Goal: Entertainment & Leisure: Consume media (video, audio)

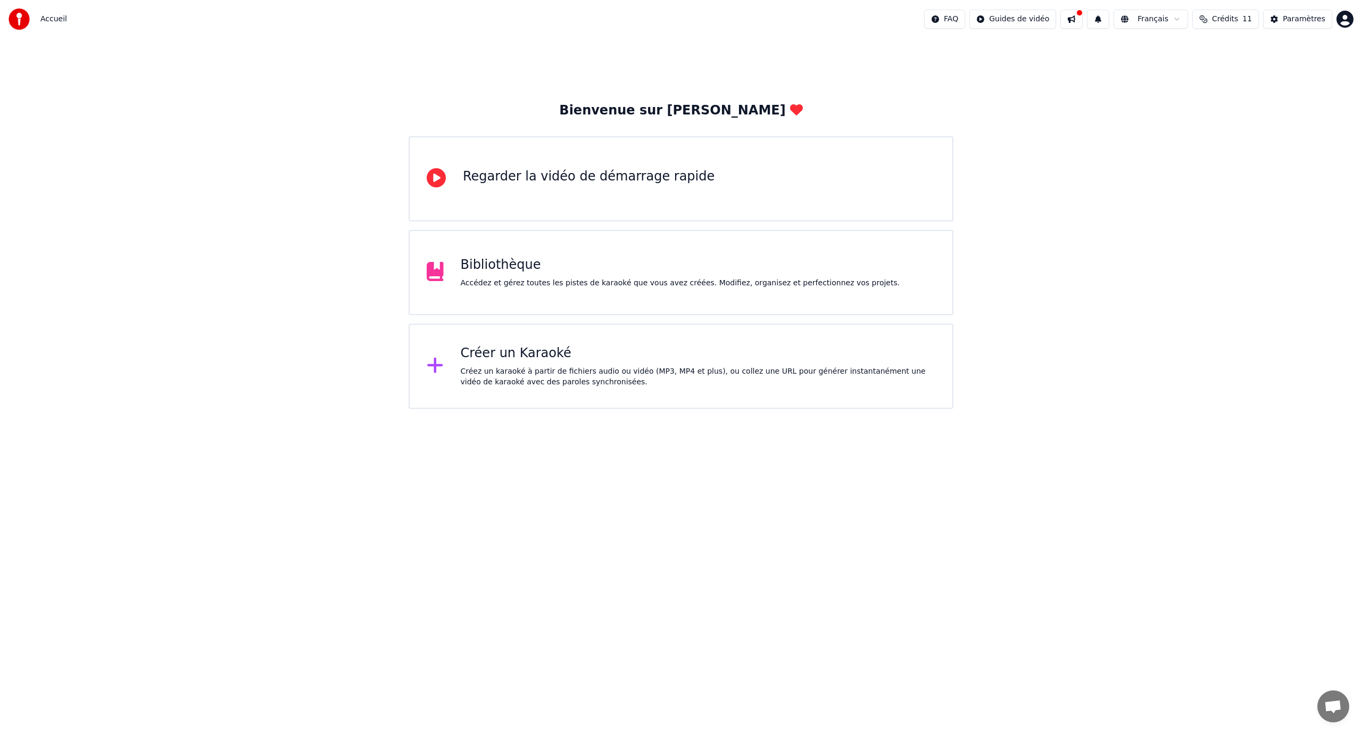
click at [622, 241] on div "Bibliothèque Accédez et gérez toutes les pistes de karaoké que vous avez créées…" at bounding box center [681, 272] width 545 height 85
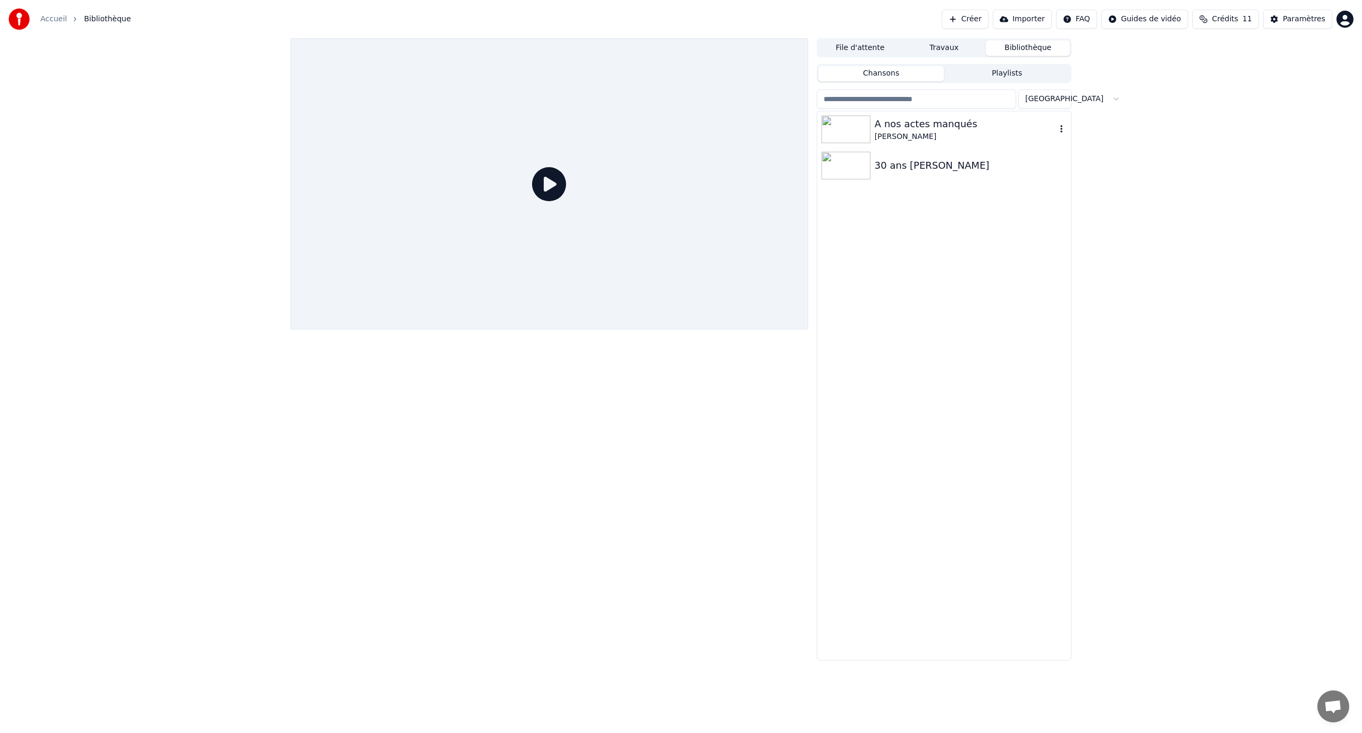
click at [856, 130] on img at bounding box center [846, 129] width 49 height 28
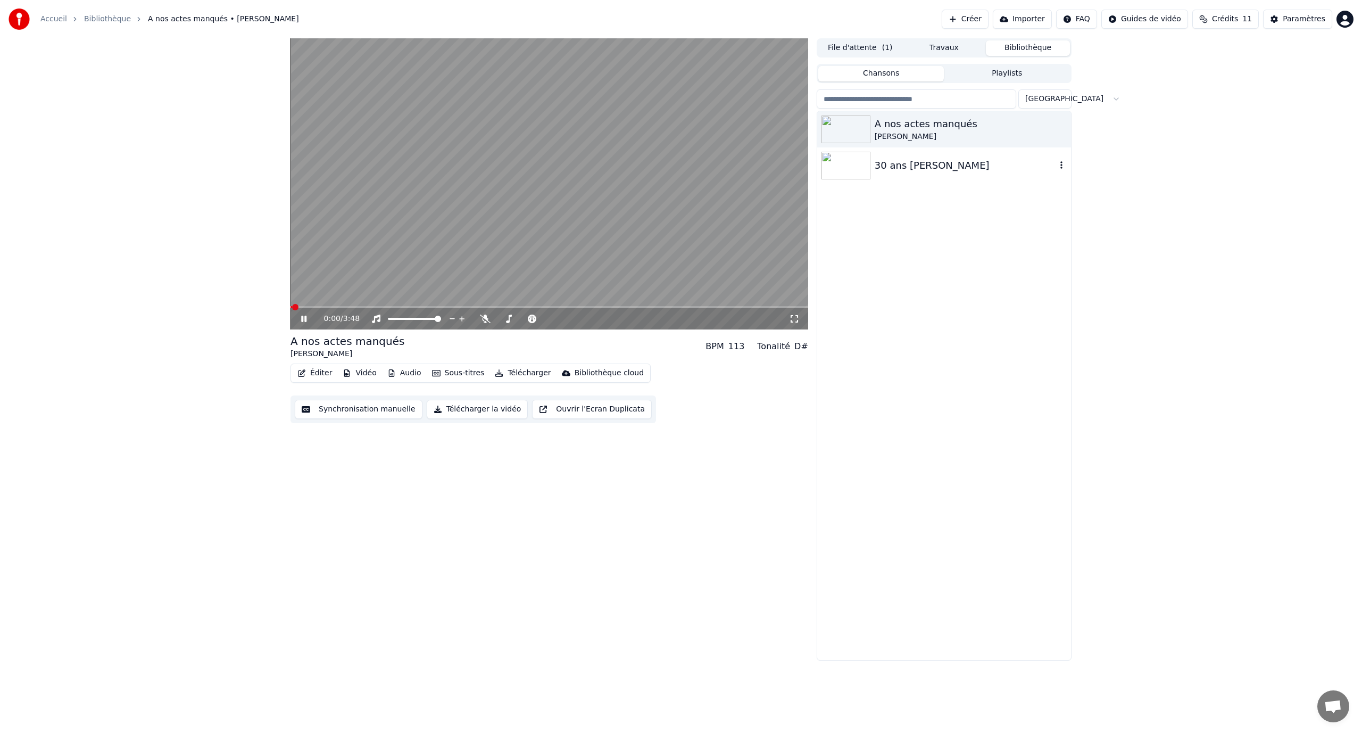
click at [872, 178] on div at bounding box center [848, 166] width 53 height 28
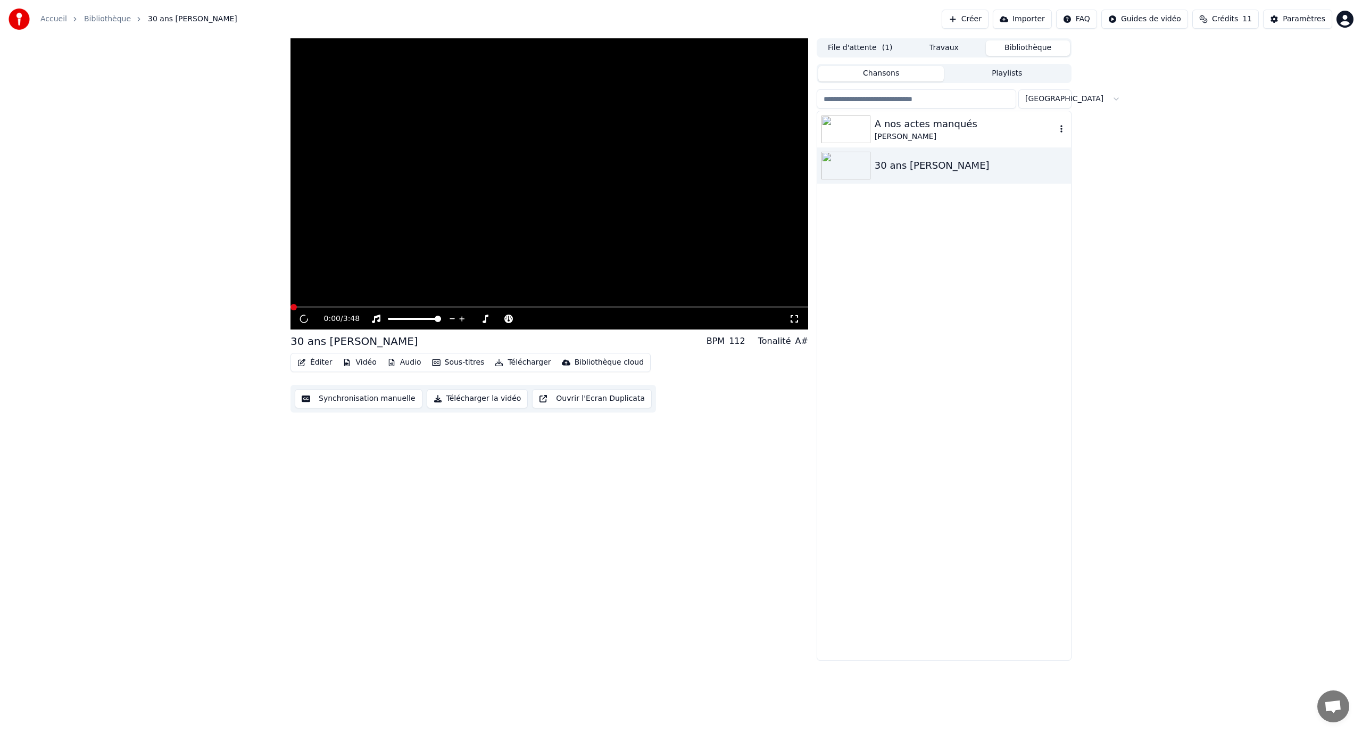
click at [881, 134] on div "[PERSON_NAME]" at bounding box center [965, 136] width 181 height 11
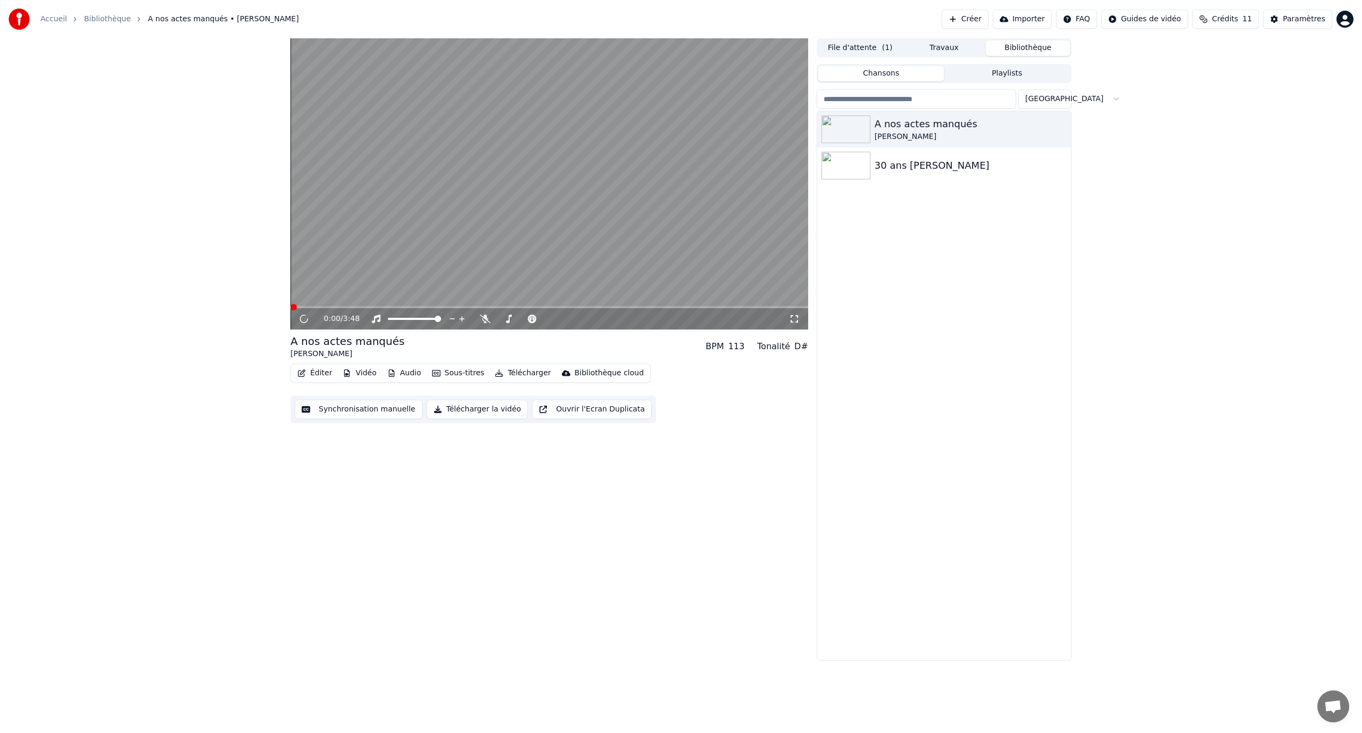
click at [394, 258] on video at bounding box center [550, 183] width 518 height 291
click at [380, 164] on video at bounding box center [550, 183] width 518 height 291
click at [321, 312] on div "0:22 / 3:48" at bounding box center [550, 318] width 518 height 21
click at [318, 308] on span at bounding box center [304, 307] width 27 height 2
click at [308, 320] on icon at bounding box center [311, 318] width 25 height 9
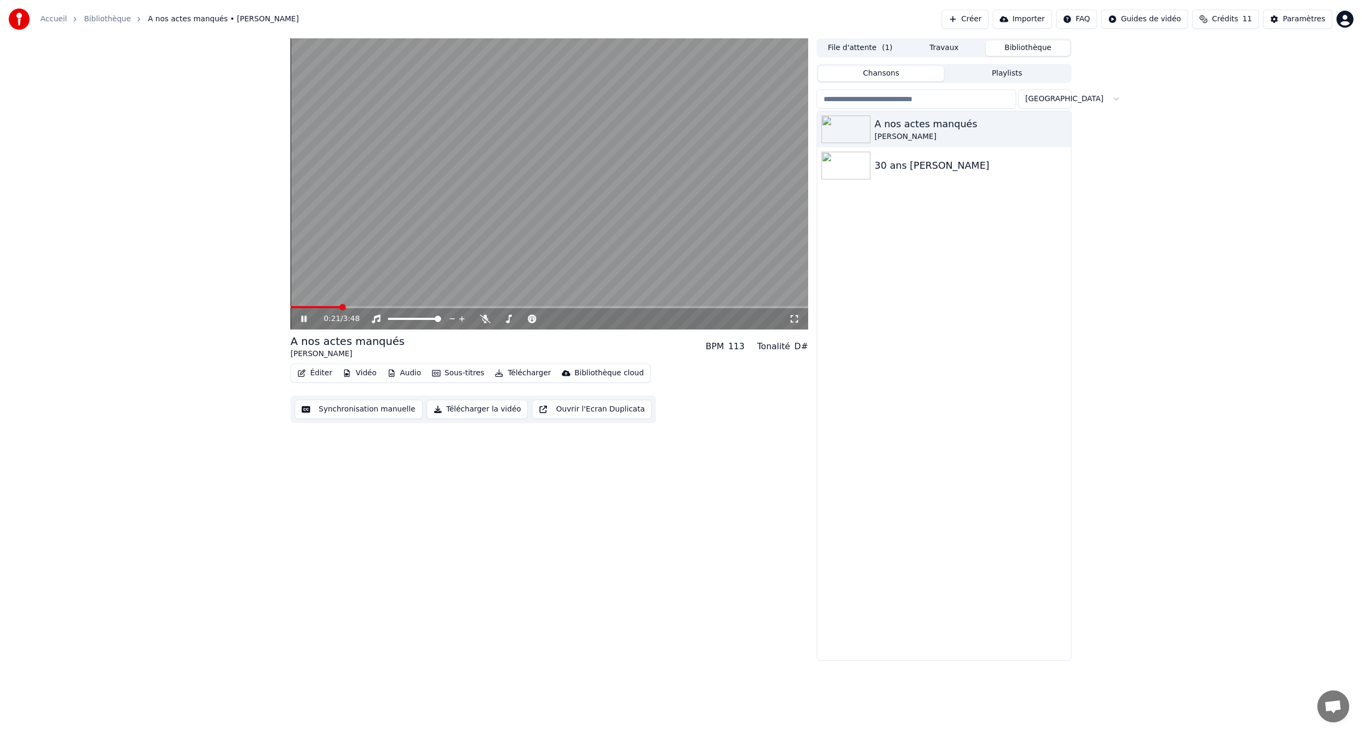
click at [308, 320] on icon at bounding box center [311, 318] width 25 height 9
click at [323, 305] on video at bounding box center [550, 183] width 518 height 291
click at [317, 306] on span at bounding box center [304, 307] width 27 height 2
